Goal: Task Accomplishment & Management: Use online tool/utility

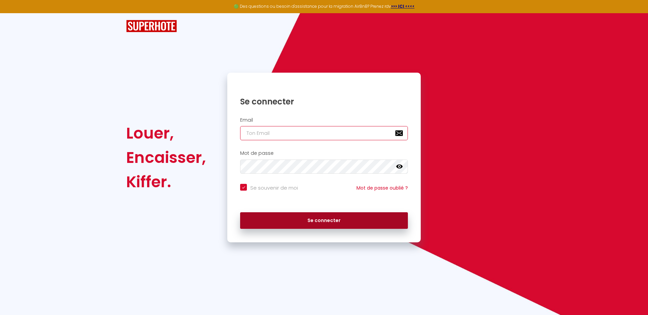
type input "[PERSON_NAME][EMAIL_ADDRESS][PERSON_NAME][DOMAIN_NAME]"
click at [329, 220] on button "Se connecter" at bounding box center [324, 220] width 168 height 17
checkbox input "true"
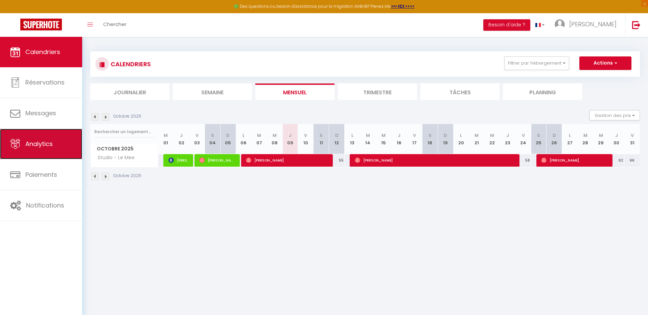
click at [33, 144] on span "Analytics" at bounding box center [38, 144] width 27 height 8
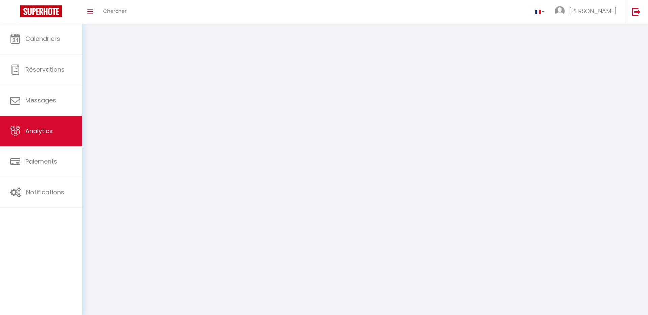
select select "2025"
select select "10"
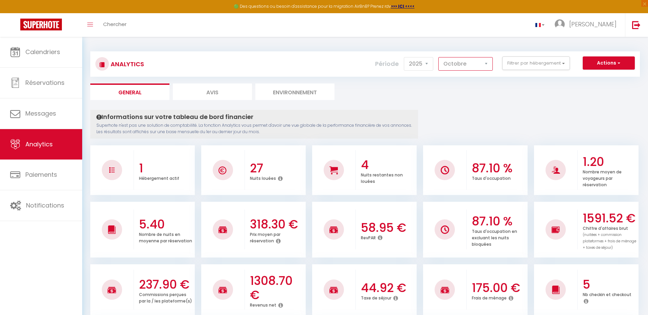
click at [485, 63] on select "[PERSON_NAME] Mars [PERSON_NAME] Juin Juillet Août Septembre Octobre Novembre D…" at bounding box center [465, 64] width 54 height 14
click at [619, 65] on span "button" at bounding box center [618, 63] width 4 height 7
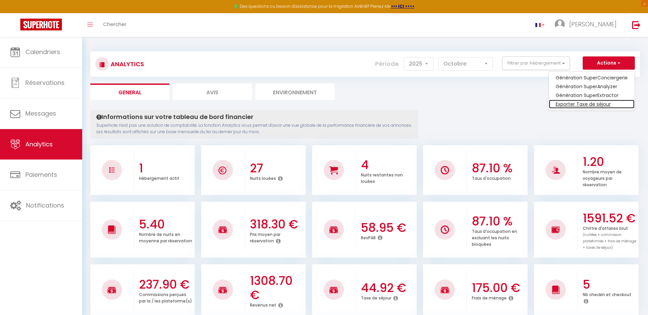
click at [601, 102] on link "Exporter Taxe de séjour" at bounding box center [592, 104] width 86 height 9
select select "10"
select select "2025"
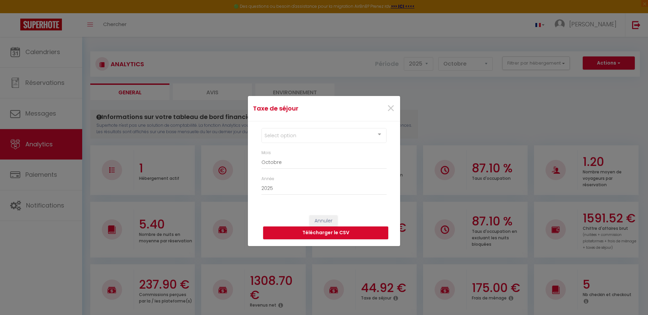
click at [375, 136] on div at bounding box center [380, 134] width 14 height 13
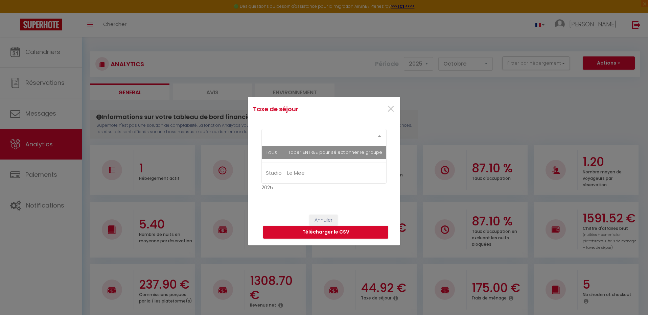
click at [375, 135] on div at bounding box center [380, 135] width 14 height 13
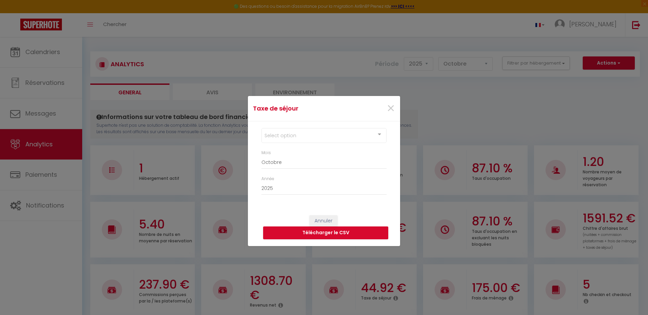
click at [273, 135] on div "Select option" at bounding box center [323, 135] width 125 height 15
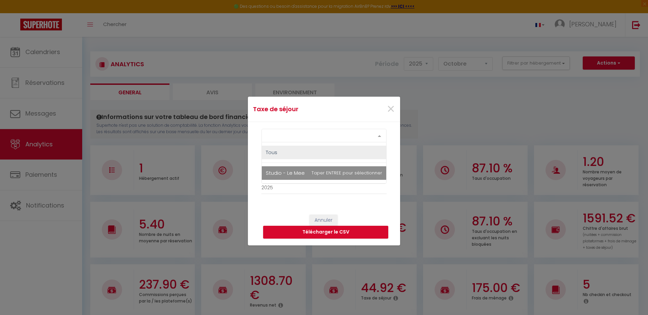
click at [283, 168] on span "Studio - Le Mee" at bounding box center [324, 173] width 124 height 14
click at [335, 234] on button "Télécharger le CSV" at bounding box center [325, 233] width 125 height 13
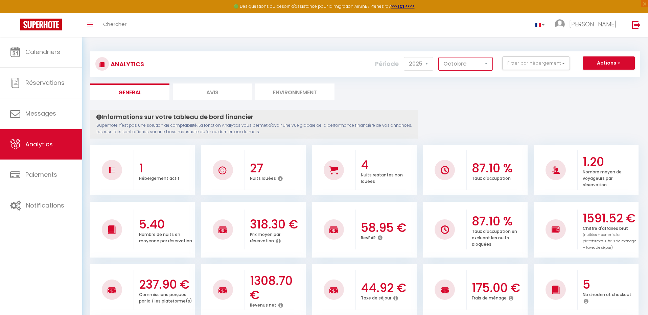
click at [487, 63] on select "[PERSON_NAME] Mars [PERSON_NAME] Juin Juillet Août Septembre Octobre Novembre D…" at bounding box center [465, 64] width 54 height 14
select select "9"
click at [439, 57] on select "[PERSON_NAME] Mars [PERSON_NAME] Juin Juillet Août Septembre Octobre Novembre D…" at bounding box center [465, 64] width 54 height 14
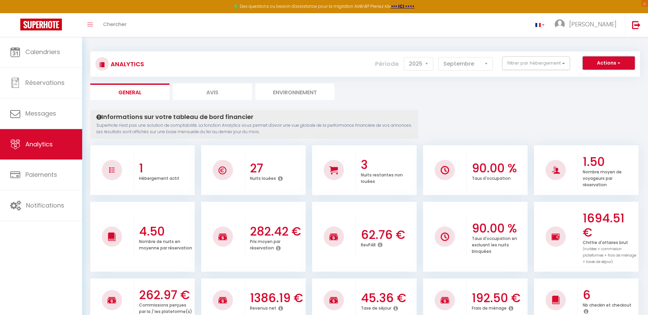
click at [617, 66] on span "button" at bounding box center [618, 63] width 4 height 7
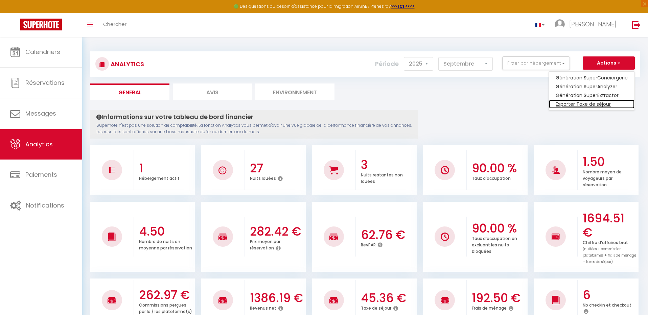
click at [607, 101] on link "Exporter Taxe de séjour" at bounding box center [592, 104] width 86 height 9
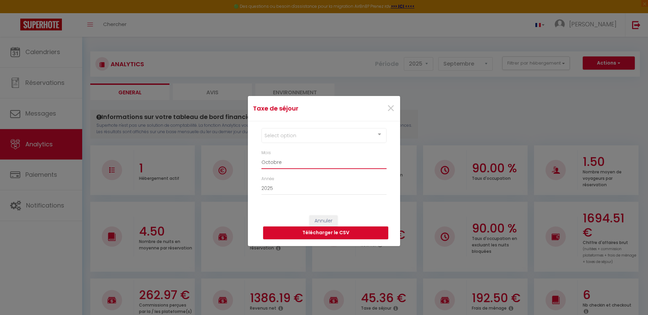
click at [305, 163] on select "[PERSON_NAME] Mars [PERSON_NAME] Juin Juillet Août Septembre Octobre Novembre D…" at bounding box center [323, 162] width 125 height 13
select select "09"
click at [261, 156] on select "[PERSON_NAME] Mars [PERSON_NAME] Juin Juillet Août Septembre Octobre Novembre D…" at bounding box center [323, 162] width 125 height 13
click at [298, 140] on div "Select option" at bounding box center [323, 135] width 125 height 15
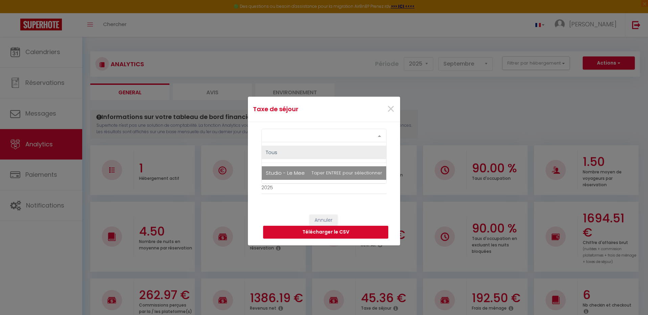
click at [296, 172] on span "Studio - Le Mee" at bounding box center [285, 172] width 39 height 7
click at [304, 232] on button "Télécharger le CSV" at bounding box center [325, 233] width 125 height 13
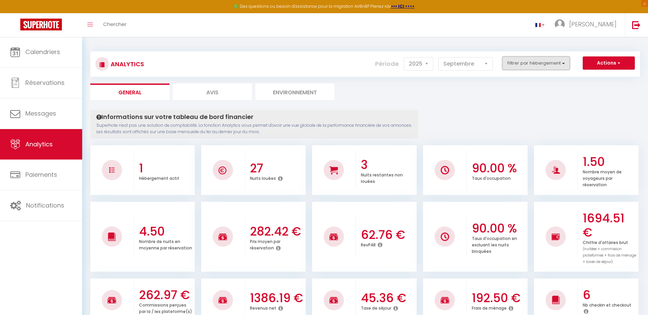
click at [564, 61] on button "Filtrer par hébergement" at bounding box center [536, 63] width 68 height 14
click at [612, 62] on button "Actions" at bounding box center [609, 63] width 52 height 14
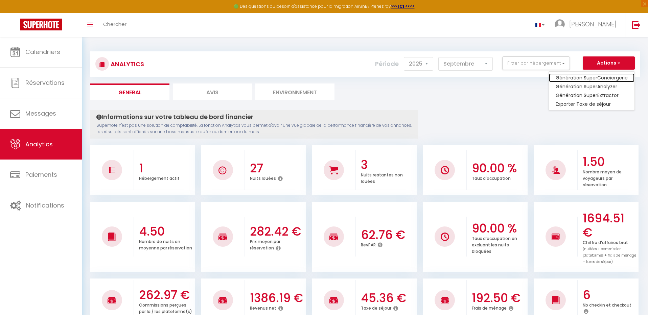
click at [603, 78] on link "Génération SuperConciergerie" at bounding box center [592, 77] width 86 height 9
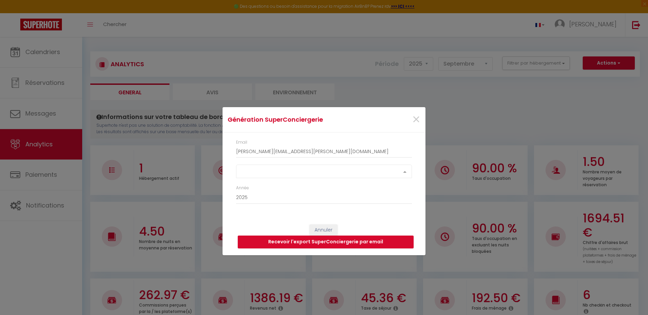
click at [350, 172] on div "Select option" at bounding box center [324, 172] width 176 height 14
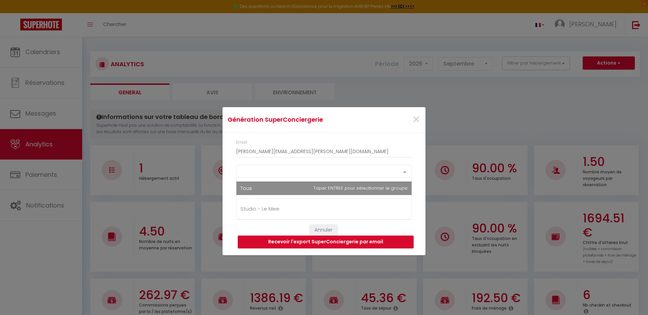
click at [344, 193] on span "Tous" at bounding box center [323, 189] width 175 height 14
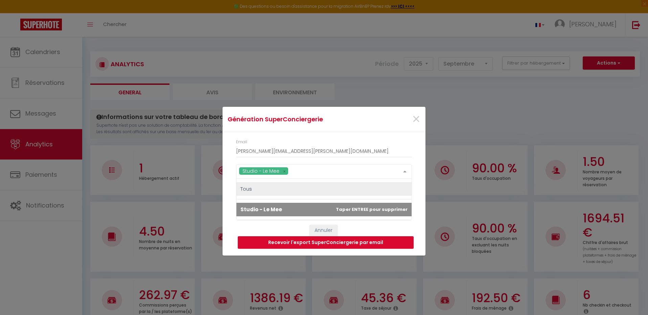
click at [342, 206] on span "Studio - Le Mee" at bounding box center [323, 210] width 175 height 14
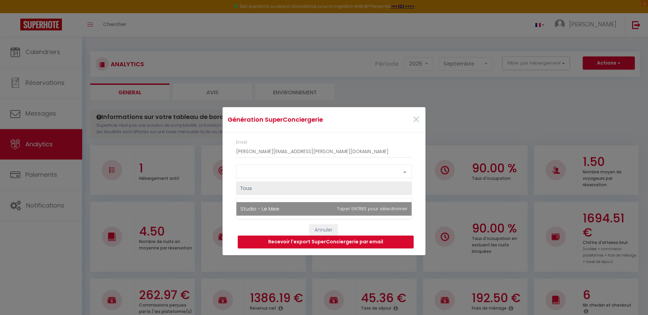
click at [355, 208] on span "Studio - Le Mee" at bounding box center [323, 209] width 175 height 14
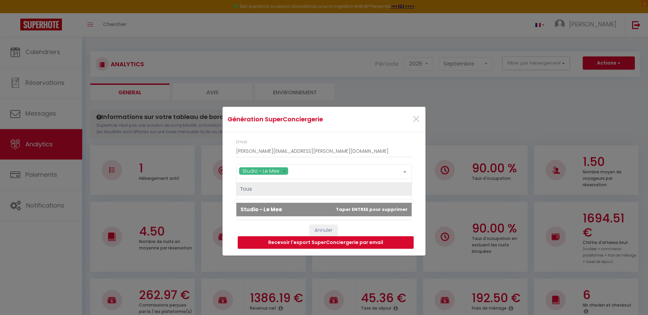
click at [314, 214] on span "Studio - Le Mee" at bounding box center [323, 210] width 175 height 14
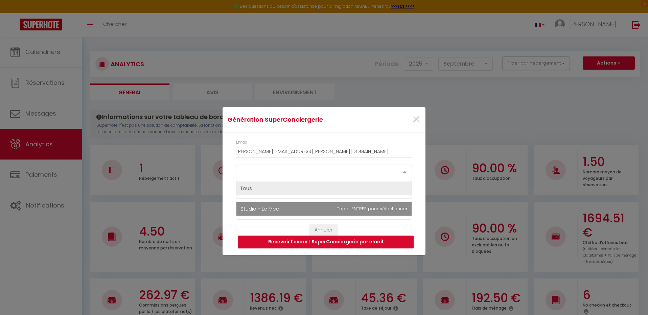
click at [314, 214] on span "Studio - Le Mee" at bounding box center [323, 209] width 175 height 14
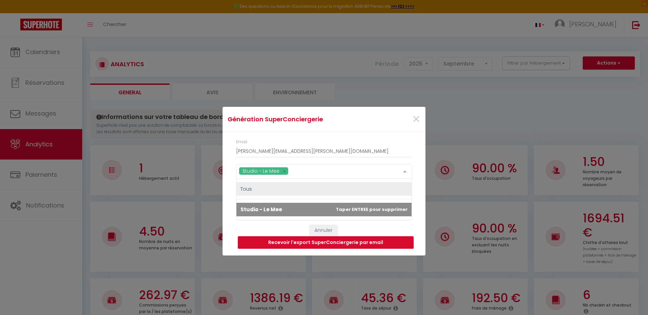
click at [320, 243] on button "Recevoir l'export SuperConciergerie par email" at bounding box center [326, 242] width 176 height 13
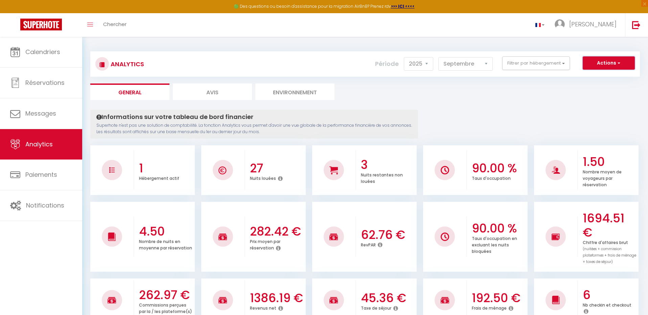
click at [616, 63] on span "button" at bounding box center [618, 63] width 4 height 7
click at [604, 85] on link "Génération SuperAnalyzer" at bounding box center [592, 86] width 86 height 9
type input "[PERSON_NAME][EMAIL_ADDRESS][PERSON_NAME][DOMAIN_NAME]"
select select
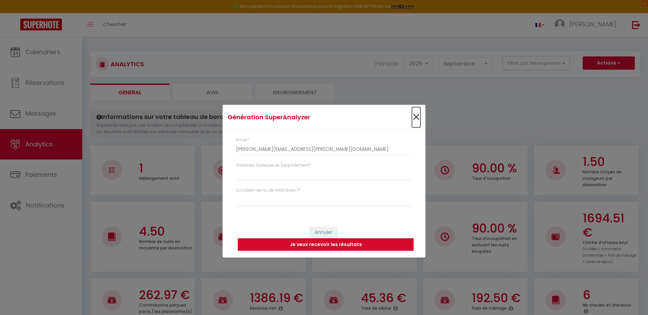
click at [418, 115] on span "×" at bounding box center [416, 117] width 8 height 20
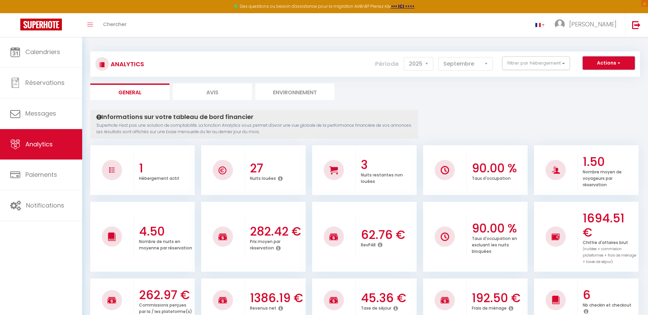
click at [619, 61] on span "button" at bounding box center [618, 63] width 4 height 7
click at [594, 95] on link "Génération SuperExtractor" at bounding box center [592, 95] width 86 height 9
type input "[PERSON_NAME][EMAIL_ADDRESS][PERSON_NAME][DOMAIN_NAME]"
select select
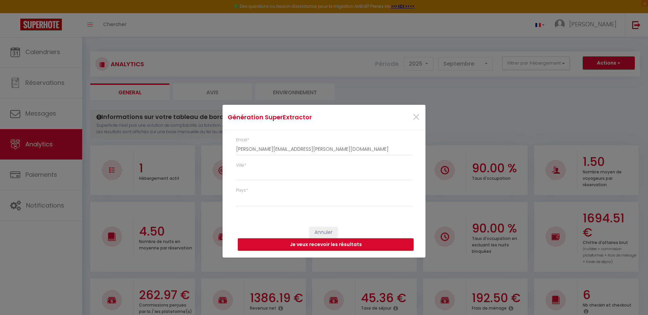
click at [530, 131] on div "Génération SuperExtractor × Email * [PERSON_NAME][EMAIL_ADDRESS][PERSON_NAME][D…" at bounding box center [324, 157] width 648 height 315
click at [418, 114] on span "×" at bounding box center [416, 117] width 8 height 20
